Goal: Task Accomplishment & Management: Complete application form

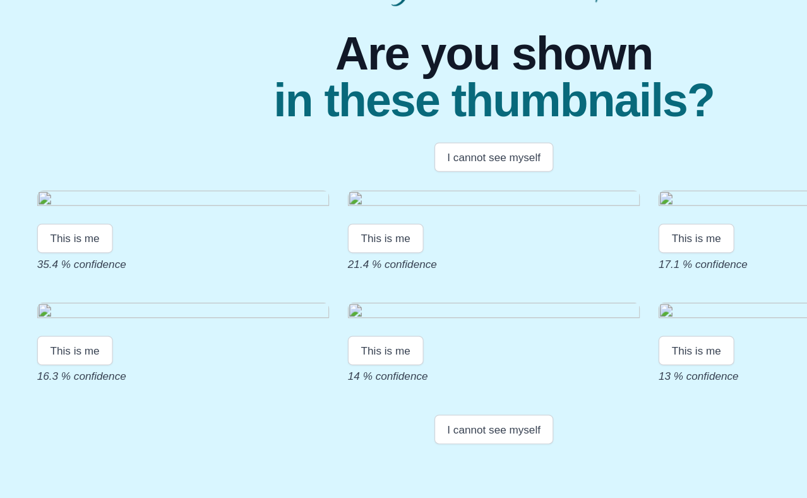
scroll to position [82, 0]
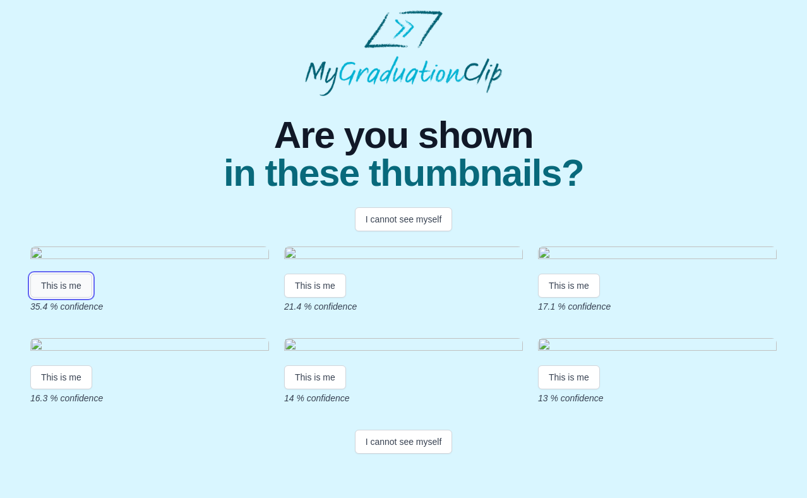
click at [61, 298] on button "This is me" at bounding box center [61, 286] width 62 height 24
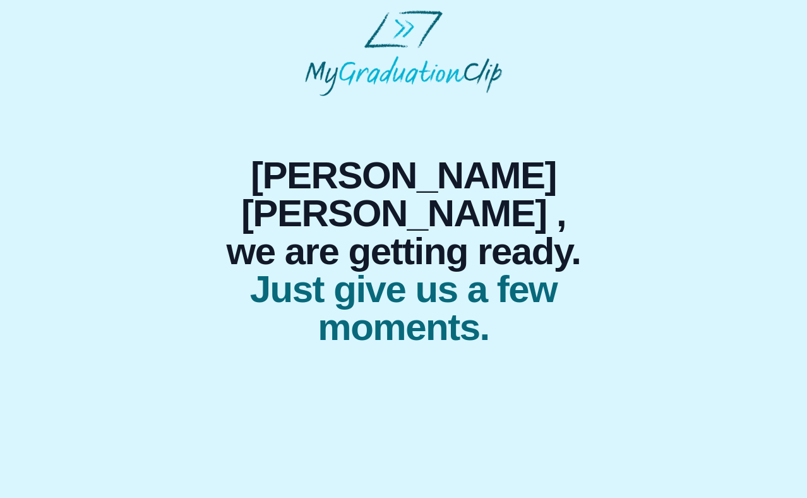
scroll to position [0, 0]
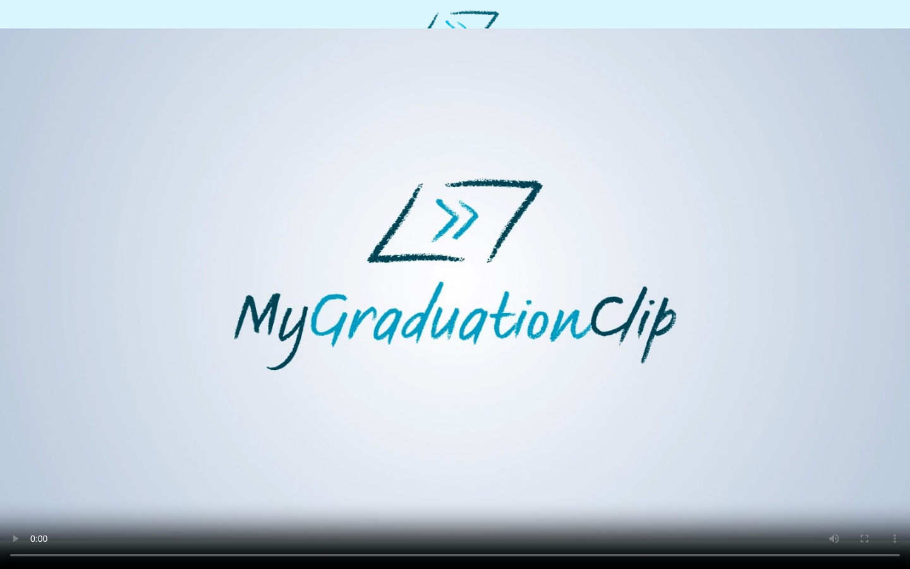
click at [542, 441] on video at bounding box center [455, 284] width 910 height 569
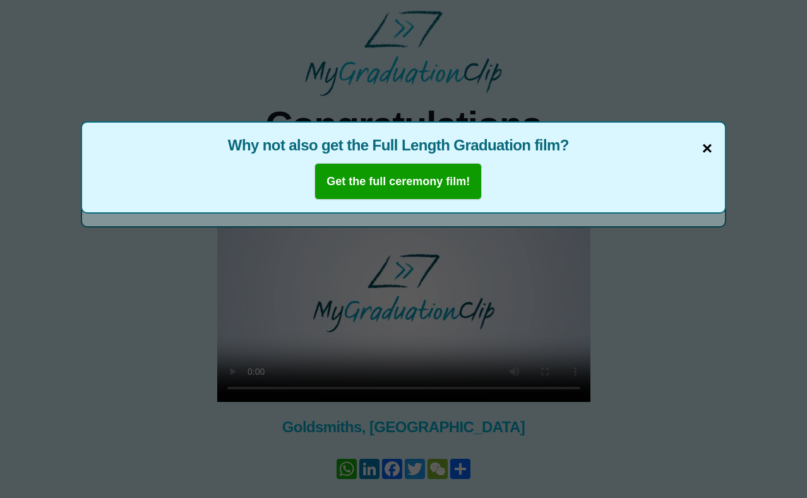
click at [709, 145] on span "×" at bounding box center [707, 148] width 10 height 27
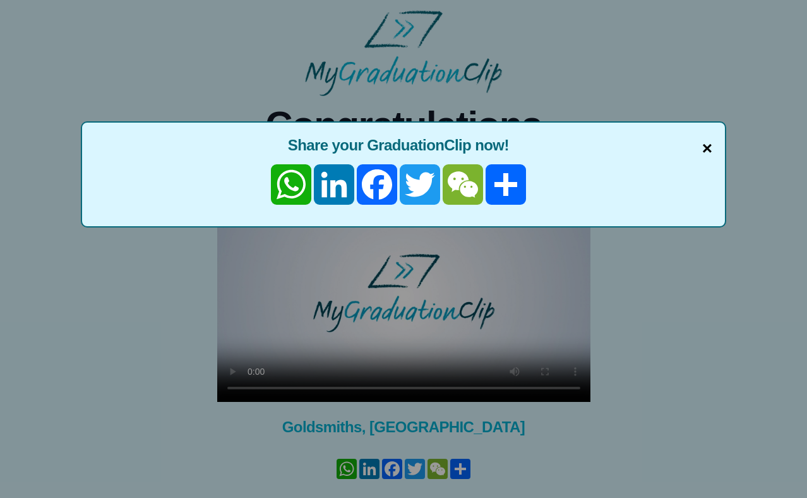
click at [710, 150] on span "×" at bounding box center [707, 148] width 10 height 27
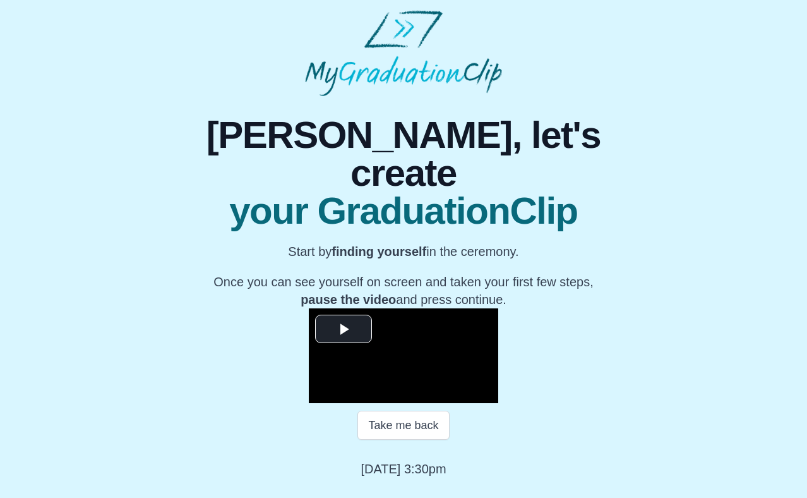
scroll to position [85, 0]
click at [309, 308] on video "Video Player" at bounding box center [404, 355] width 190 height 95
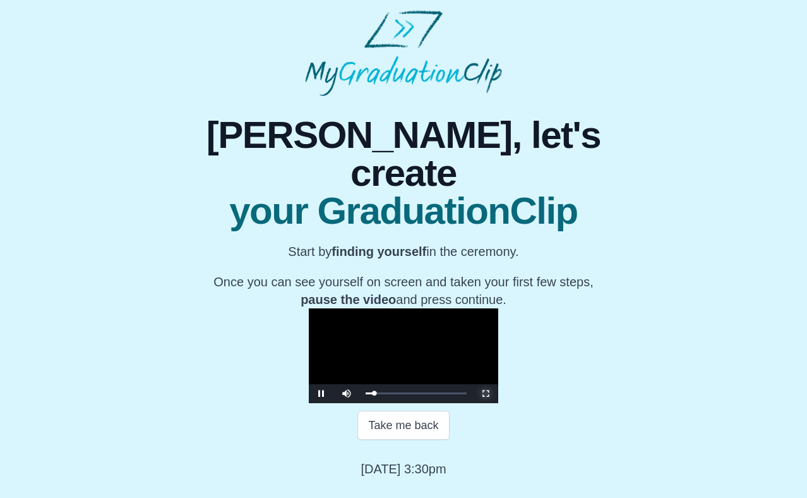
click at [486, 394] on span "Video Player" at bounding box center [486, 394] width 0 height 0
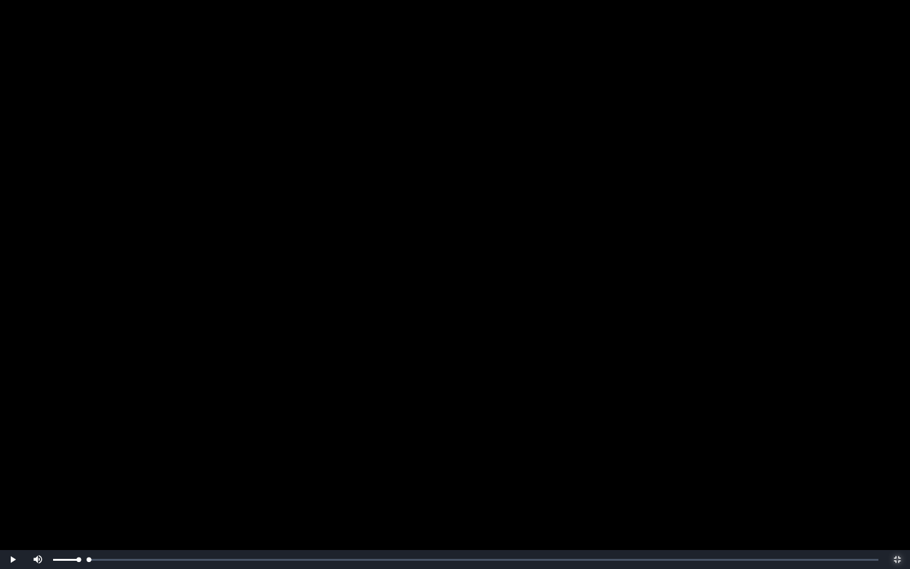
drag, startPoint x: 139, startPoint y: 556, endPoint x: 34, endPoint y: 556, distance: 104.9
click at [34, 497] on div "Play Mute Current Time 0:00 / Loaded : 0% 00:00 00:00 Progress : 0% Stream Type…" at bounding box center [455, 559] width 910 height 19
click at [62, 497] on div "00:09 Progress : 0%" at bounding box center [61, 559] width 9 height 3
click at [61, 497] on div "00:07 Progress : 0%" at bounding box center [59, 559] width 4 height 3
click at [63, 497] on div "Loaded : 0% 00:10 00:10 Progress : 0%" at bounding box center [468, 559] width 834 height 19
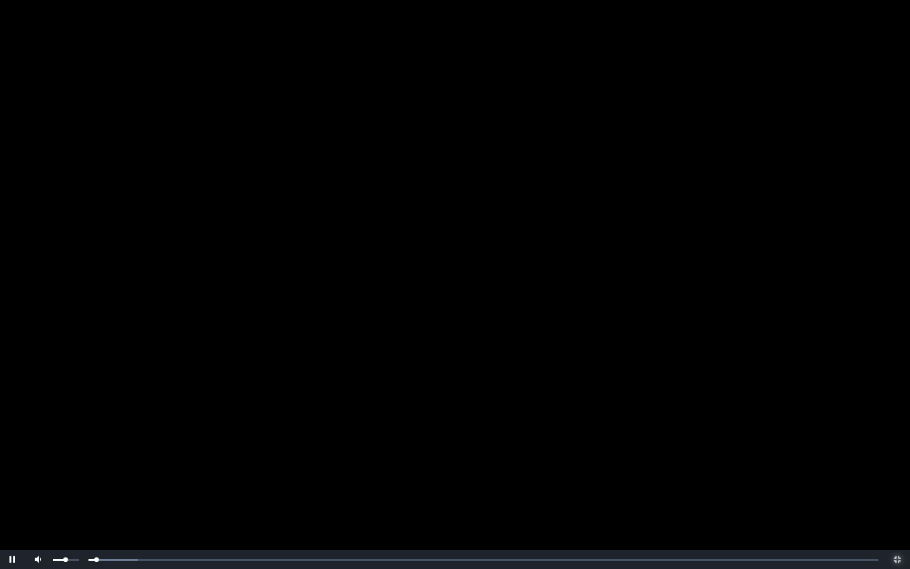
click at [66, 497] on div "Volume Level" at bounding box center [59, 559] width 13 height 2
drag, startPoint x: 64, startPoint y: 557, endPoint x: 54, endPoint y: 553, distance: 11.4
click at [54, 497] on div "Loaded : 0% 00:02 00:14 Progress : 0%" at bounding box center [468, 559] width 834 height 19
drag, startPoint x: 66, startPoint y: 558, endPoint x: 60, endPoint y: 557, distance: 6.3
click at [60, 497] on div "Loaded : 0% 00:05 00:05 Progress : 0%" at bounding box center [467, 559] width 821 height 3
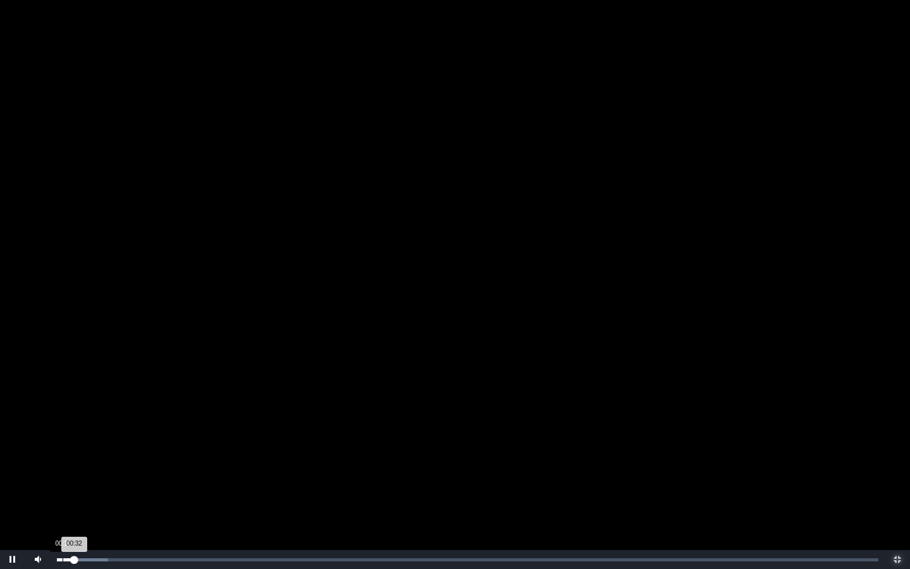
click at [63, 497] on div "00:10" at bounding box center [63, 559] width 1 height 3
click at [61, 497] on div "00:07 Progress : 0%" at bounding box center [59, 559] width 4 height 3
drag, startPoint x: 66, startPoint y: 557, endPoint x: 57, endPoint y: 555, distance: 9.0
click at [57, 497] on div "Loaded : 0% 00:01 00:08 Progress : 0%" at bounding box center [468, 559] width 834 height 19
click at [105, 497] on div "01:30" at bounding box center [105, 559] width 1 height 3
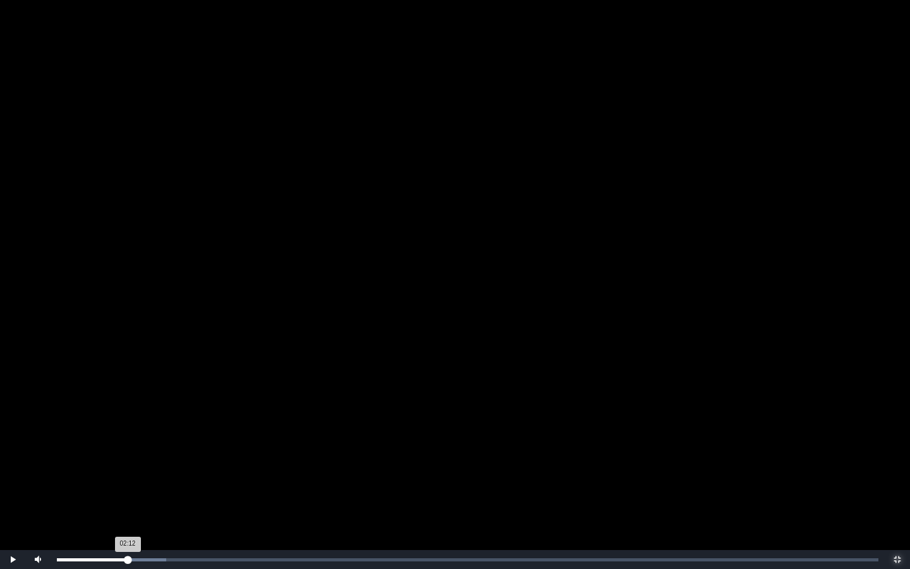
click at [128, 497] on div "02:12 Progress : 0%" at bounding box center [92, 559] width 71 height 3
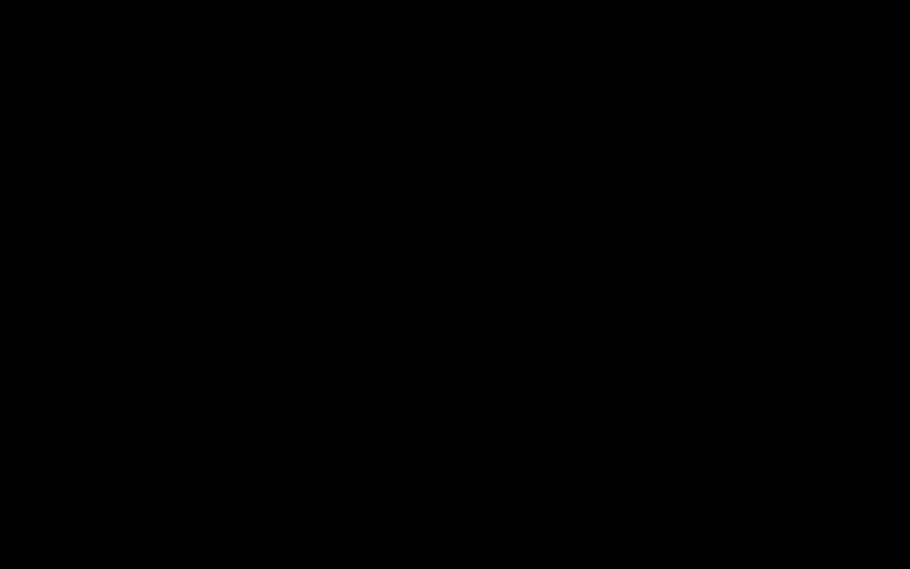
click at [85, 497] on video "Video Player" at bounding box center [455, 284] width 910 height 569
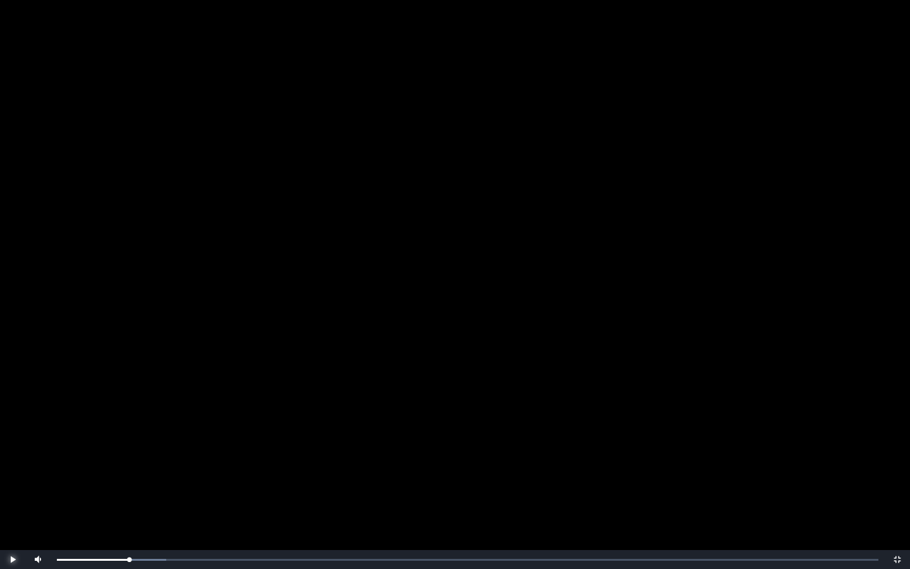
click at [13, 497] on span "Video Player" at bounding box center [13, 559] width 0 height 0
click at [126, 497] on div "02:09 Progress : 0%" at bounding box center [92, 559] width 71 height 3
click at [127, 497] on div "02:11 Progress : 0%" at bounding box center [93, 559] width 73 height 3
click at [124, 497] on div "02:12 Progress : 0%" at bounding box center [92, 559] width 71 height 3
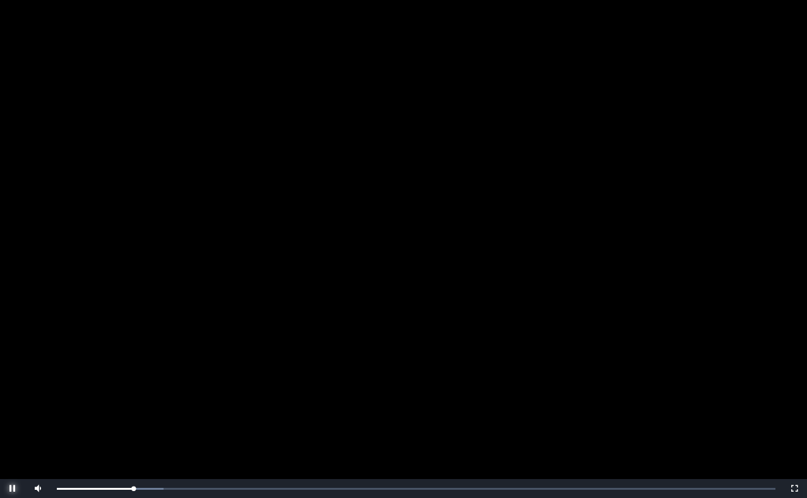
scroll to position [129, 0]
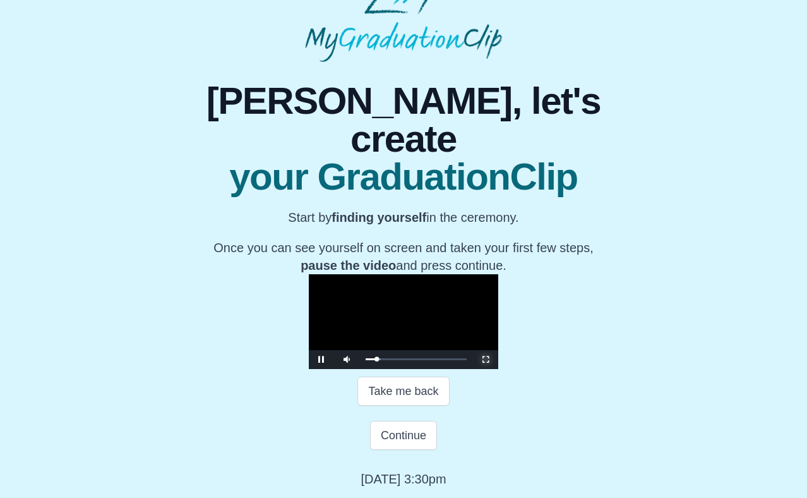
click at [486, 359] on span "Video Player" at bounding box center [486, 359] width 0 height 0
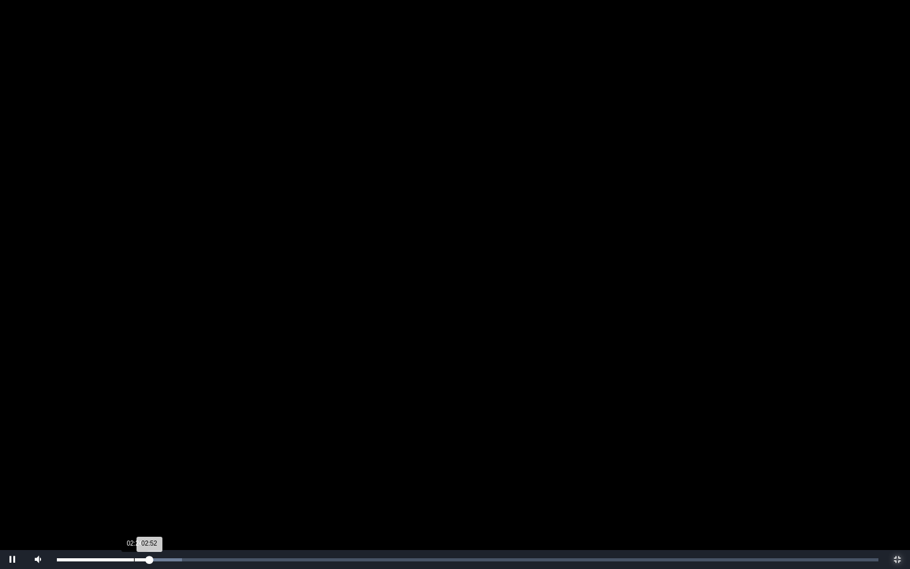
click at [134, 497] on div "Loaded : 0% 02:24 02:52 Progress : 0%" at bounding box center [468, 559] width 834 height 19
click at [121, 497] on div "02:00" at bounding box center [121, 559] width 1 height 3
click at [13, 497] on span "Video Player" at bounding box center [13, 559] width 0 height 0
click at [124, 497] on div "02:15 Progress : 0%" at bounding box center [93, 559] width 73 height 3
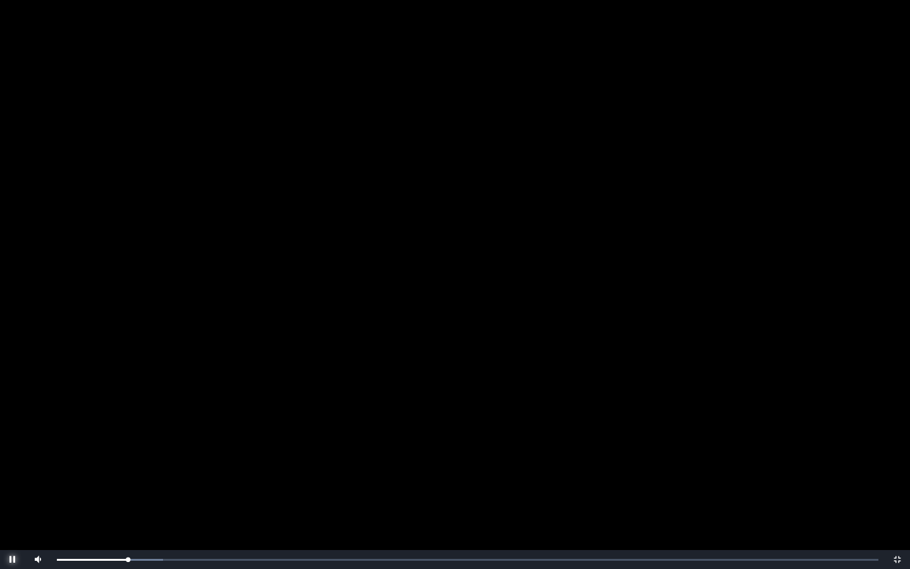
click at [13, 497] on span "Video Player" at bounding box center [13, 559] width 0 height 0
click at [126, 497] on div "02:08 Progress : 0%" at bounding box center [92, 559] width 71 height 3
click at [13, 497] on span "Video Player" at bounding box center [13, 559] width 0 height 0
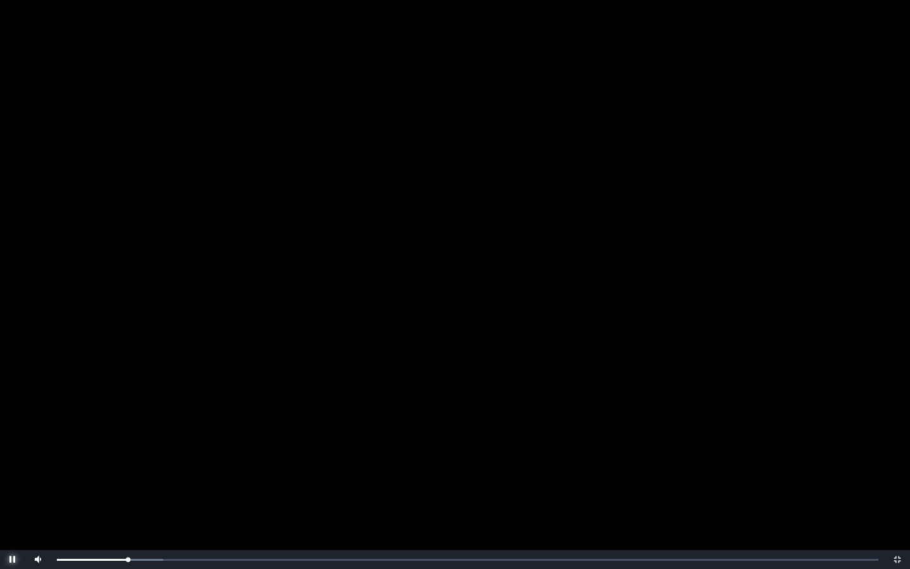
click at [13, 497] on span "Video Player" at bounding box center [13, 559] width 0 height 0
click at [807, 497] on span "Video Player" at bounding box center [897, 559] width 0 height 0
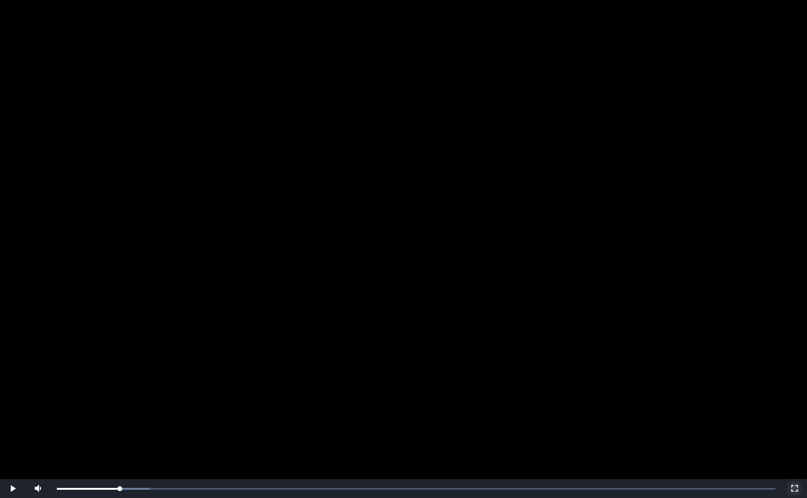
scroll to position [110, 0]
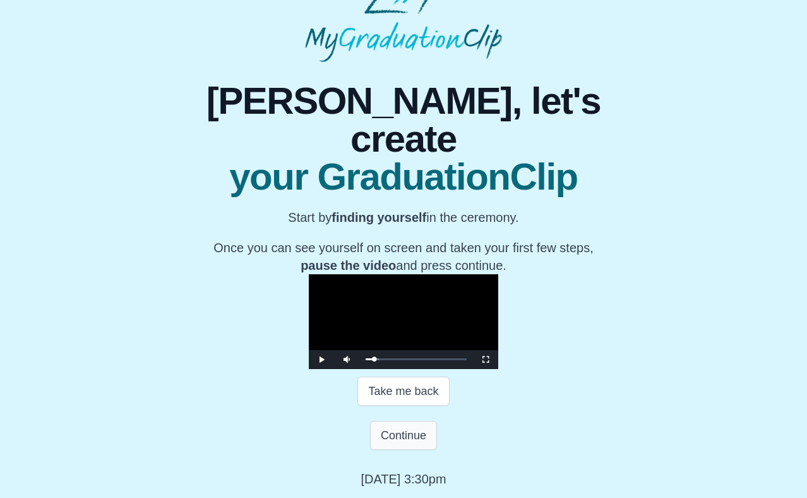
click at [409, 450] on button "Continue" at bounding box center [403, 435] width 67 height 29
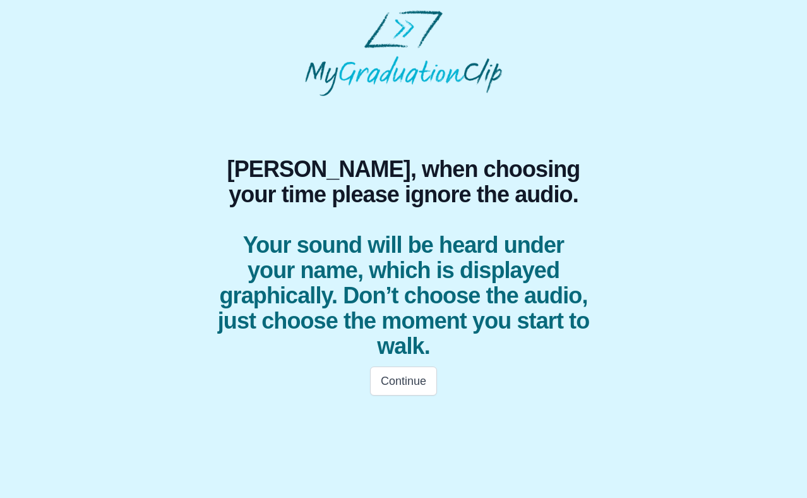
scroll to position [0, 0]
click at [397, 413] on html "Marion, when choosing your time please ignore the audio. Your sound will be hea…" at bounding box center [403, 206] width 807 height 413
click at [399, 366] on button "Continue" at bounding box center [403, 380] width 67 height 29
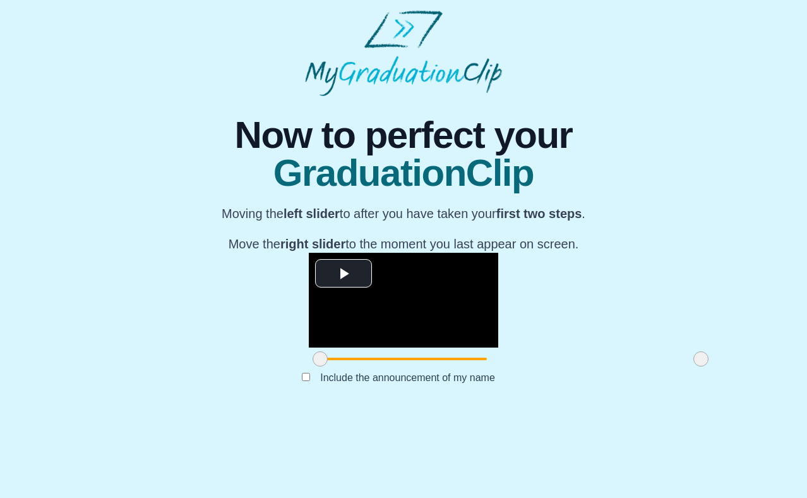
scroll to position [54, 0]
click at [344, 273] on span "Video Player" at bounding box center [344, 273] width 0 height 0
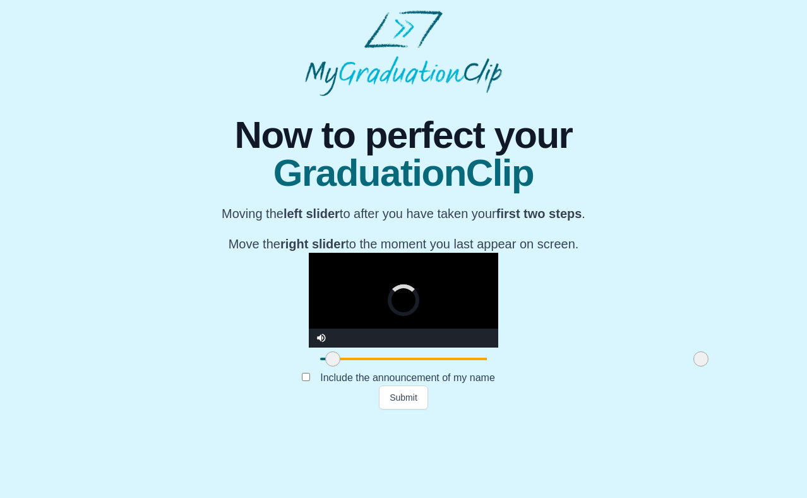
drag, startPoint x: 214, startPoint y: 438, endPoint x: 227, endPoint y: 437, distance: 12.7
click at [325, 366] on span at bounding box center [332, 358] width 15 height 15
drag, startPoint x: 226, startPoint y: 440, endPoint x: 239, endPoint y: 437, distance: 13.5
click at [338, 366] on span at bounding box center [345, 358] width 15 height 15
drag, startPoint x: 239, startPoint y: 437, endPoint x: 277, endPoint y: 438, distance: 37.9
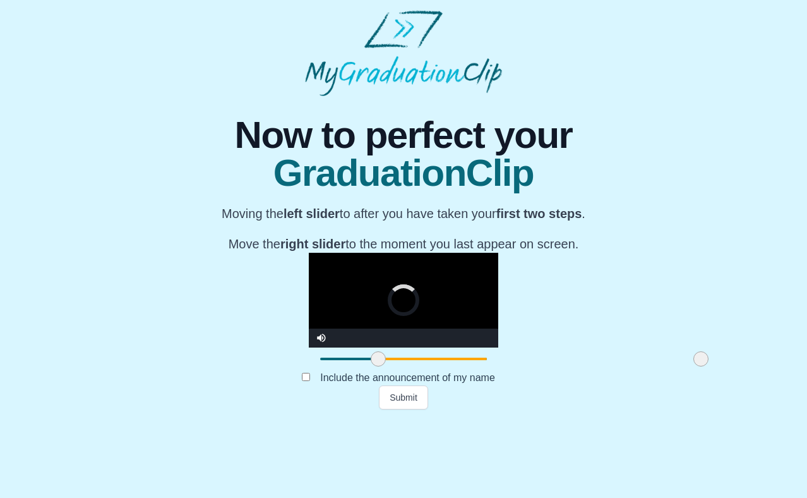
click at [371, 366] on span at bounding box center [378, 358] width 15 height 15
drag, startPoint x: 277, startPoint y: 438, endPoint x: 297, endPoint y: 437, distance: 20.2
click at [398, 366] on span at bounding box center [405, 358] width 15 height 15
click at [309, 347] on video "Video Player" at bounding box center [404, 300] width 190 height 95
click at [394, 366] on span at bounding box center [401, 358] width 15 height 15
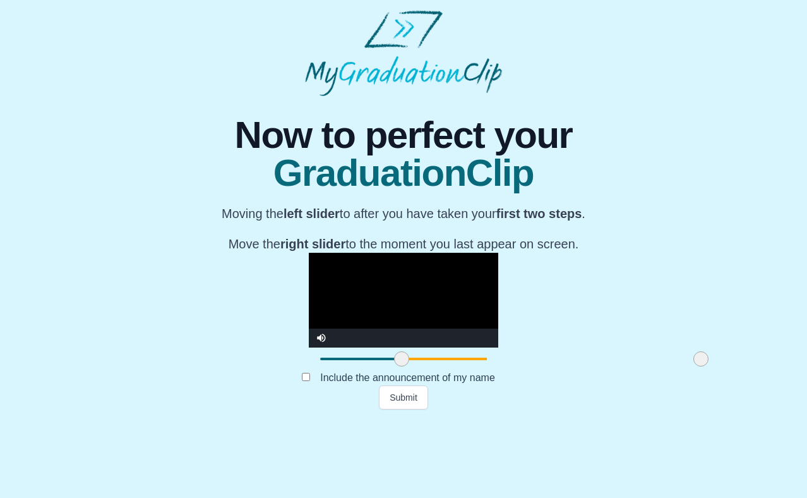
click at [309, 308] on video "Video Player" at bounding box center [404, 300] width 190 height 95
click at [393, 366] on span at bounding box center [400, 358] width 15 height 15
click at [131, 409] on div "**********" at bounding box center [403, 252] width 787 height 313
click at [309, 320] on video "Video Player" at bounding box center [404, 300] width 190 height 95
click at [395, 366] on span at bounding box center [402, 358] width 15 height 15
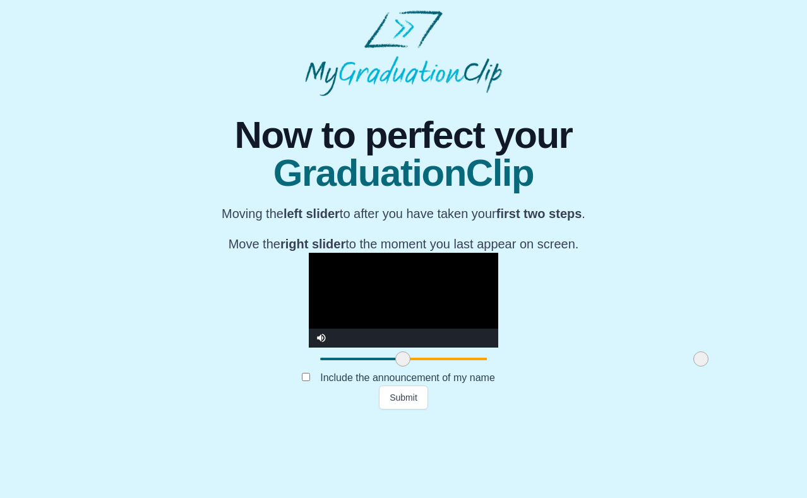
click at [114, 399] on div "**********" at bounding box center [403, 252] width 787 height 313
click at [309, 311] on video "Video Player" at bounding box center [404, 300] width 190 height 95
click at [398, 366] on span at bounding box center [405, 358] width 15 height 15
click at [309, 343] on video "Video Player" at bounding box center [404, 300] width 190 height 95
drag, startPoint x: 594, startPoint y: 435, endPoint x: 539, endPoint y: 435, distance: 55.0
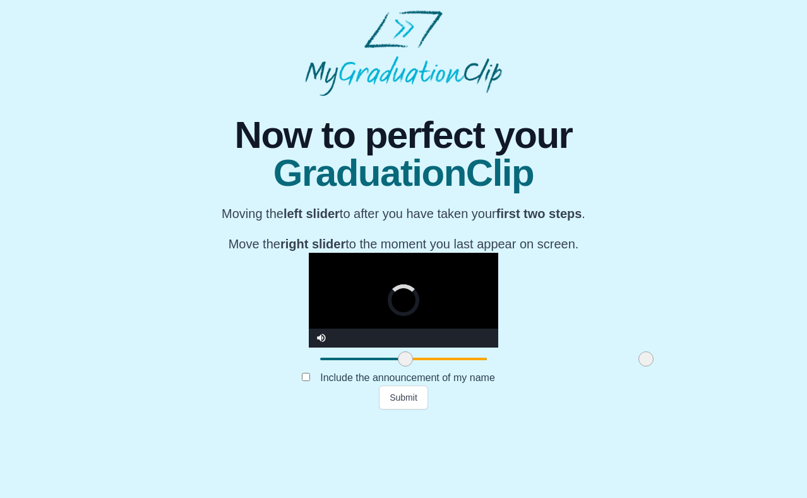
click at [639, 366] on span at bounding box center [646, 358] width 15 height 15
drag, startPoint x: 539, startPoint y: 435, endPoint x: 560, endPoint y: 434, distance: 20.9
click at [659, 366] on span at bounding box center [666, 358] width 15 height 15
click at [666, 366] on span at bounding box center [673, 358] width 15 height 15
click at [309, 347] on video "Video Player" at bounding box center [404, 300] width 190 height 95
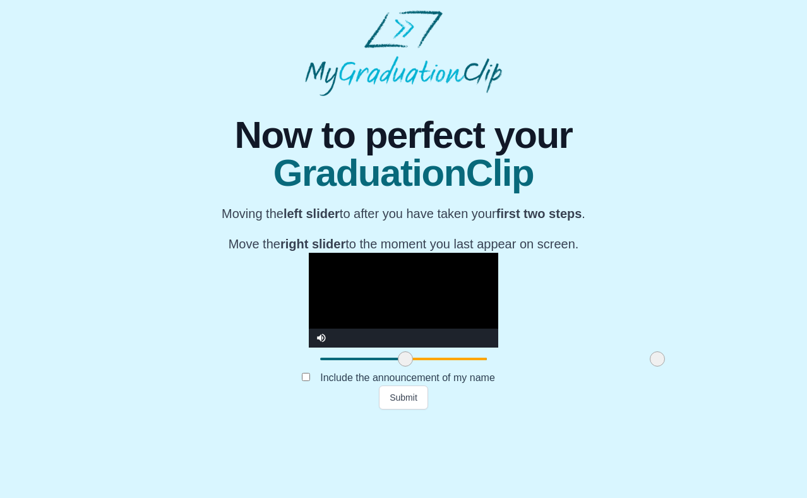
drag, startPoint x: 563, startPoint y: 438, endPoint x: 548, endPoint y: 438, distance: 15.8
click at [650, 366] on span at bounding box center [657, 358] width 15 height 15
click at [327, 347] on video "Video Player" at bounding box center [404, 300] width 190 height 95
click at [361, 344] on video "Video Player" at bounding box center [404, 300] width 190 height 95
click at [393, 366] on span at bounding box center [400, 358] width 15 height 15
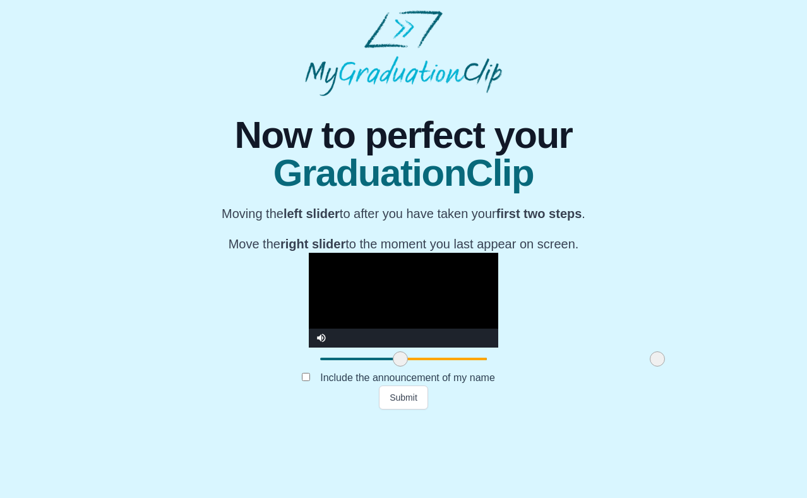
click at [309, 344] on video "Video Player" at bounding box center [404, 300] width 190 height 95
click at [392, 366] on span at bounding box center [399, 358] width 15 height 15
click at [309, 315] on video "Video Player" at bounding box center [404, 300] width 190 height 95
click at [404, 409] on button "Submit" at bounding box center [403, 397] width 49 height 24
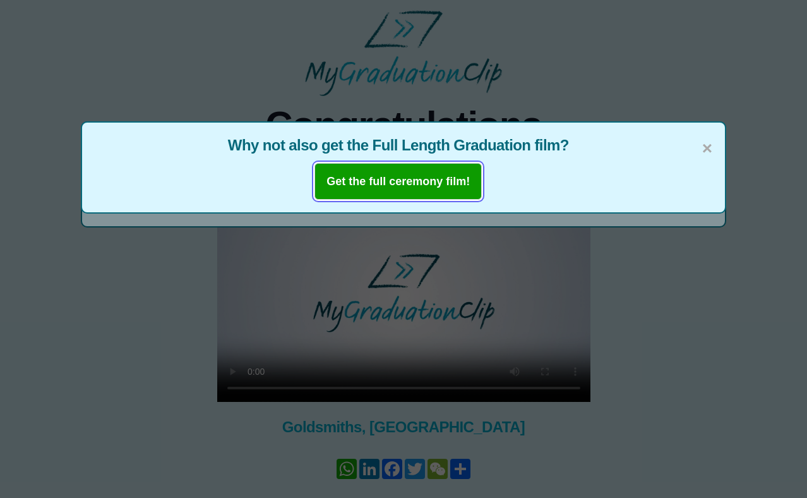
click at [425, 184] on b "Get the full ceremony film!" at bounding box center [398, 181] width 143 height 13
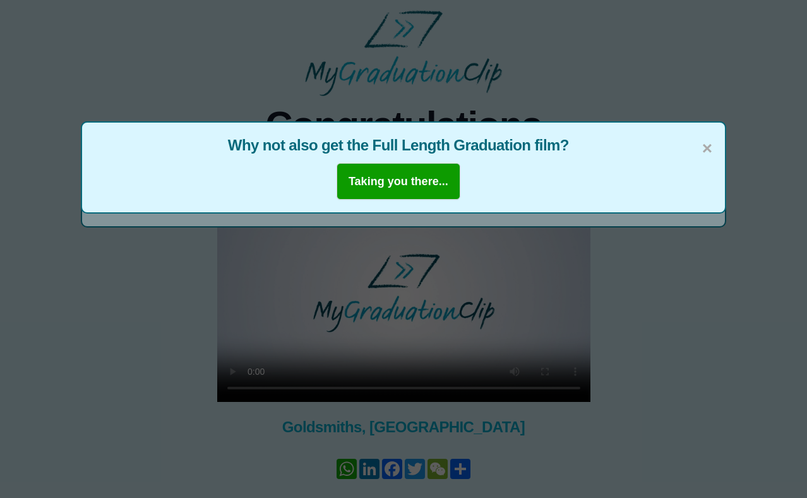
click at [172, 377] on div "× Why not also get the Full Length Graduation film? Taking you there..." at bounding box center [403, 249] width 807 height 498
click at [709, 143] on span "×" at bounding box center [707, 148] width 10 height 27
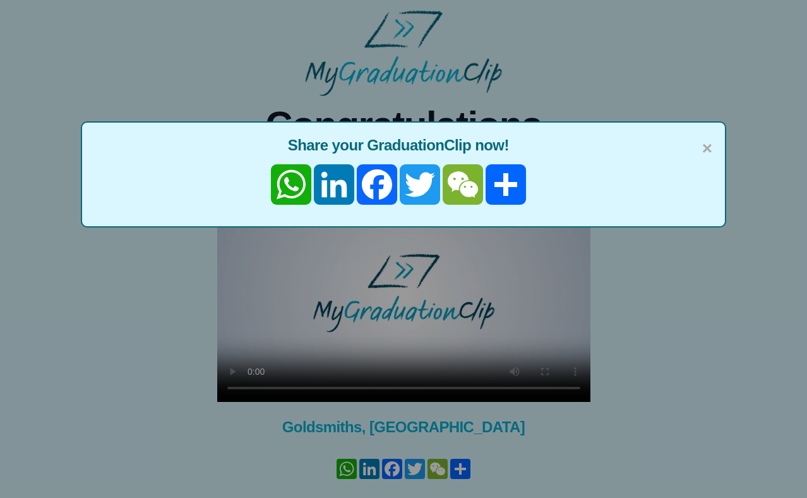
click at [709, 143] on span "×" at bounding box center [707, 148] width 10 height 27
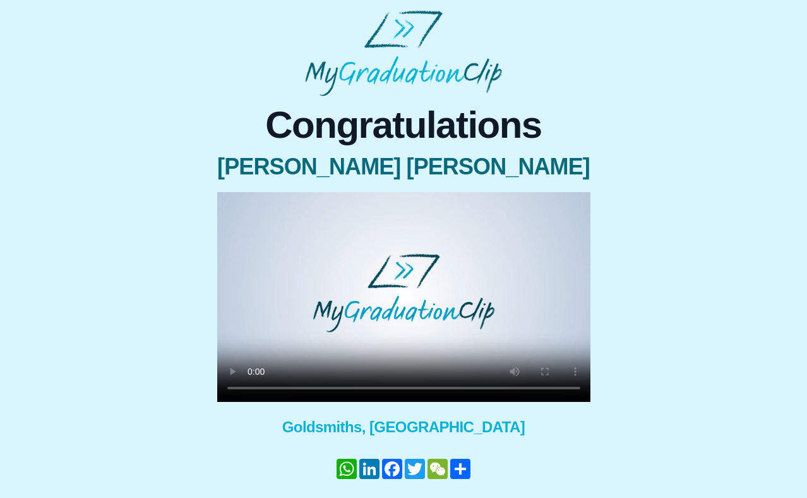
scroll to position [57, 0]
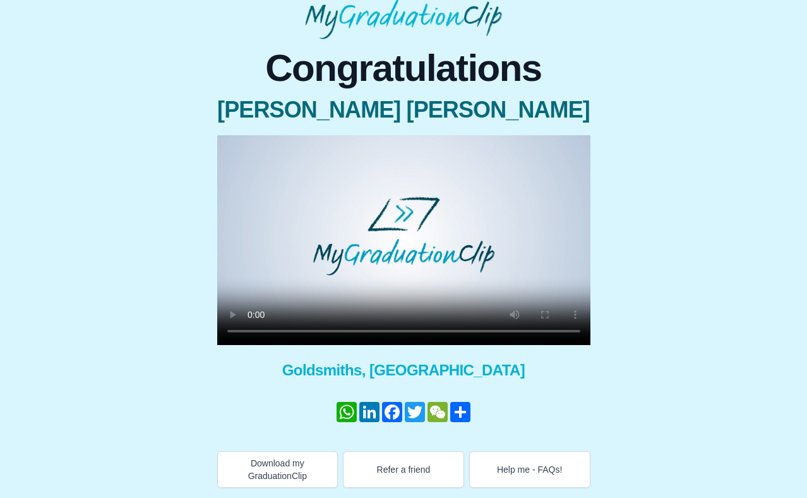
click at [505, 266] on video at bounding box center [403, 240] width 373 height 210
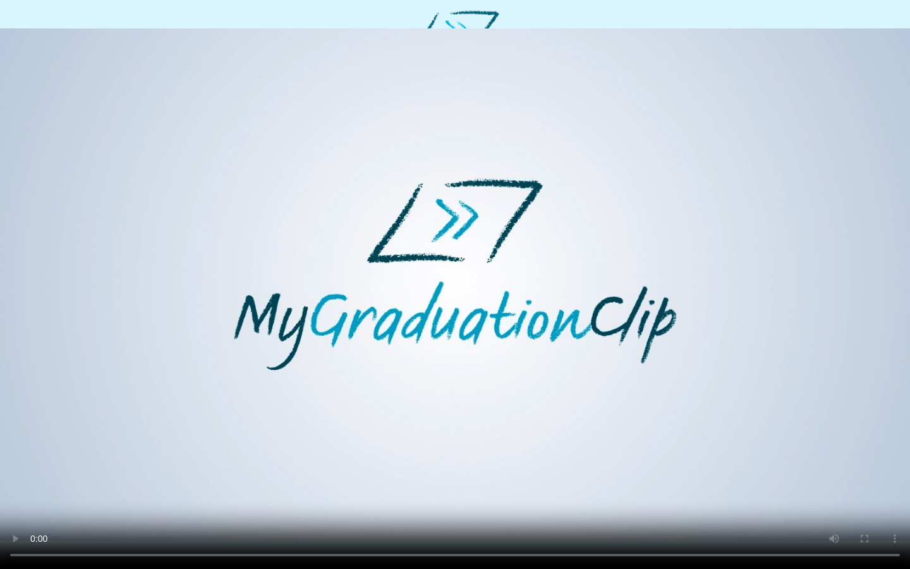
click at [213, 361] on video at bounding box center [455, 284] width 910 height 569
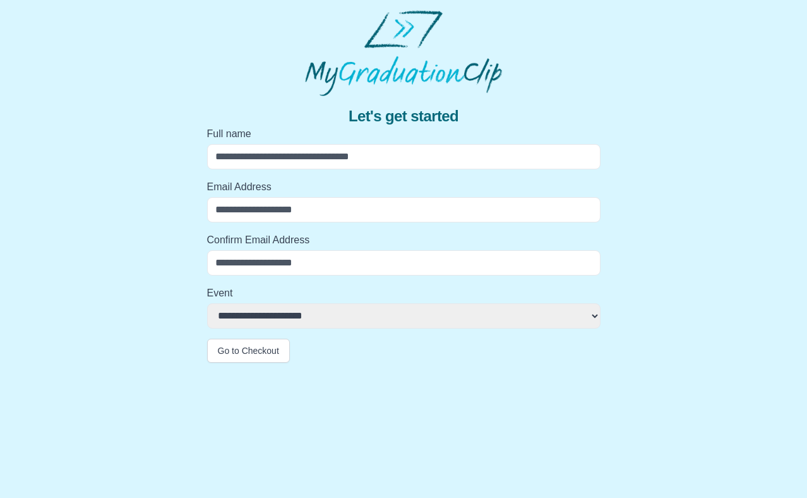
click at [296, 320] on select "**********" at bounding box center [404, 315] width 394 height 25
